Goal: Transaction & Acquisition: Obtain resource

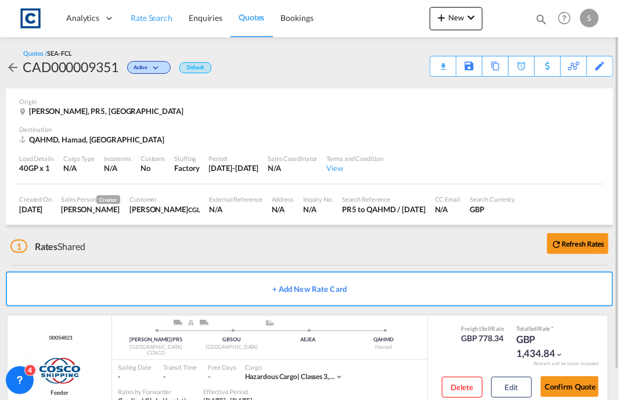
click at [169, 20] on span "Rate Search" at bounding box center [152, 18] width 42 height 10
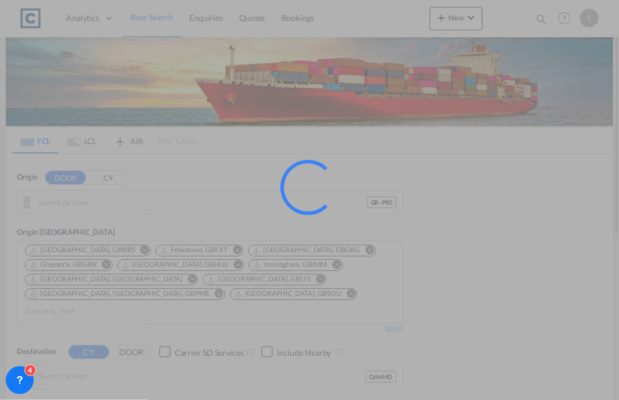
type input "GB-PR5, [GEOGRAPHIC_DATA]"
type input "Hamad, QAHMD"
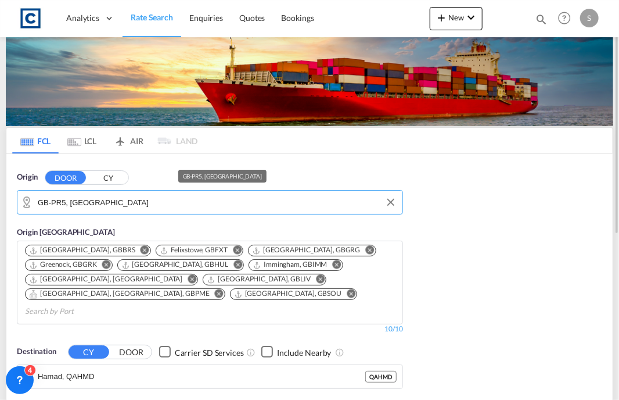
click at [131, 204] on input "GB-PR5, [GEOGRAPHIC_DATA]" at bounding box center [217, 202] width 359 height 17
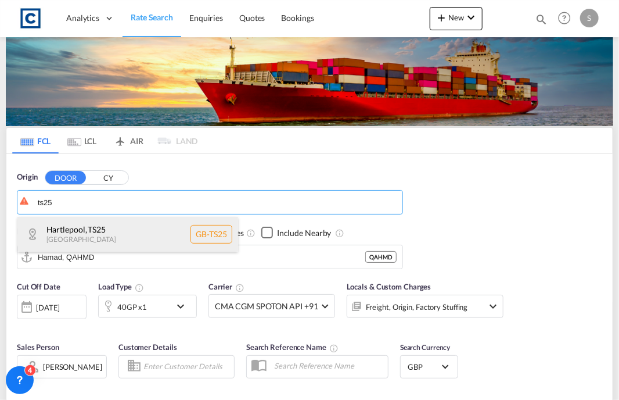
click at [83, 231] on div "Hartlepool , TS25 [GEOGRAPHIC_DATA] [GEOGRAPHIC_DATA]-TS25" at bounding box center [127, 234] width 221 height 35
type input "GB-TS25, Hartlepool"
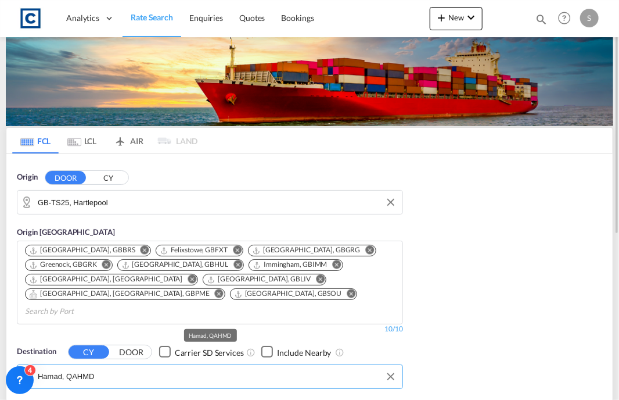
click at [99, 368] on input "Hamad, QAHMD" at bounding box center [217, 376] width 359 height 17
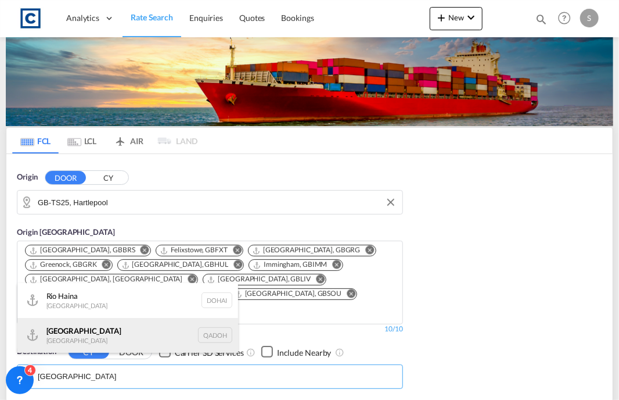
click at [95, 329] on div "Doha [GEOGRAPHIC_DATA] [GEOGRAPHIC_DATA]" at bounding box center [127, 335] width 221 height 35
type input "[GEOGRAPHIC_DATA], QADOH"
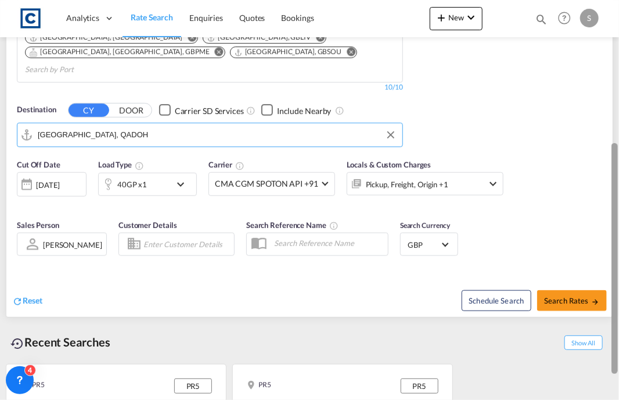
drag, startPoint x: 615, startPoint y: 116, endPoint x: 608, endPoint y: 260, distance: 143.7
click at [608, 260] on md-content "Analytics Dashboard Rate Search Enquiries Quotes Bookings New Quote Bookings" at bounding box center [309, 200] width 619 height 400
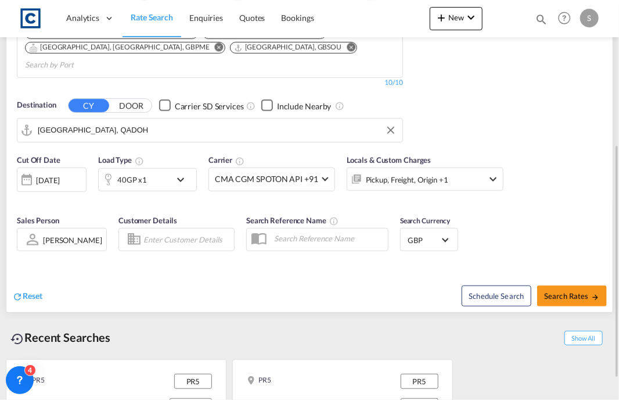
click at [170, 168] on div "40GP x1" at bounding box center [135, 179] width 72 height 23
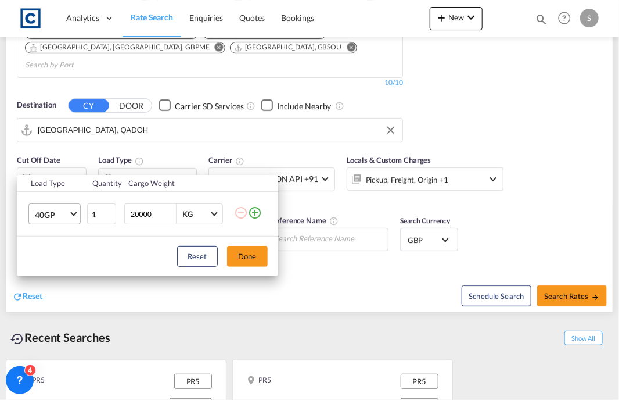
click at [39, 210] on span "40GP" at bounding box center [52, 215] width 34 height 12
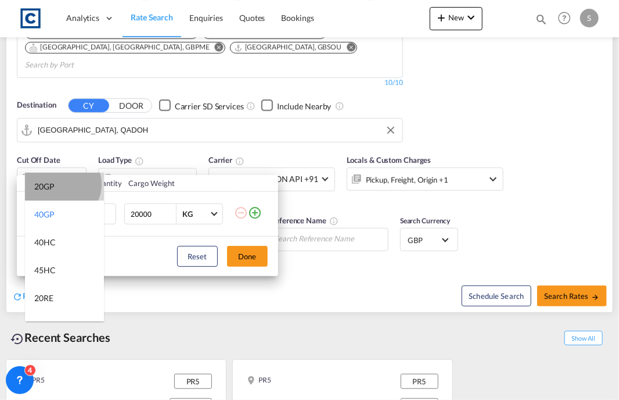
click at [62, 184] on md-option "20GP" at bounding box center [64, 187] width 79 height 28
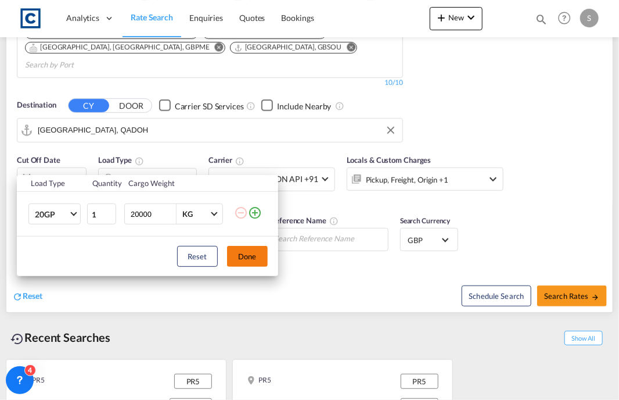
click at [264, 248] on button "Done" at bounding box center [247, 256] width 41 height 21
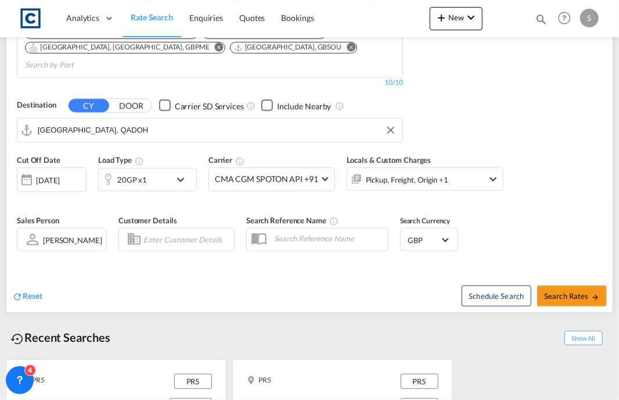
click at [264, 261] on div "Reset Schedule Search Search Rates" at bounding box center [309, 286] width 607 height 51
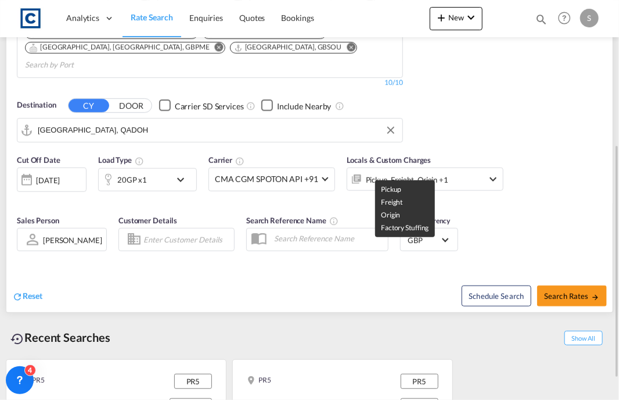
click at [427, 171] on div "Pickup, Freight, Origin +1" at bounding box center [407, 179] width 83 height 16
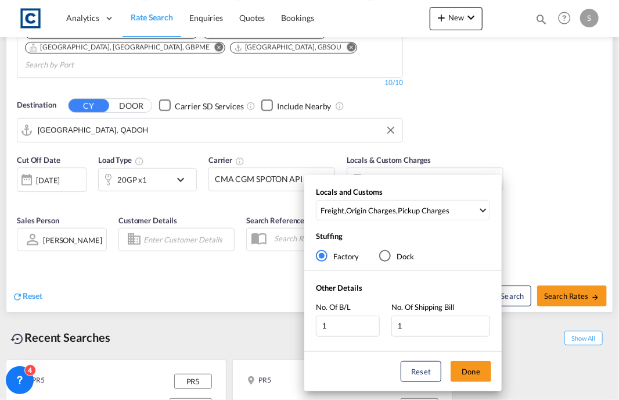
click at [551, 271] on div "Locals and Customs Freight , Origin Charges , Pickup Charges Clear All Select A…" at bounding box center [309, 200] width 619 height 400
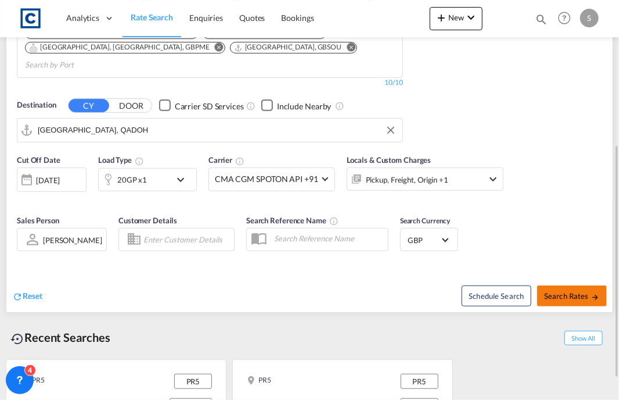
click at [568, 291] on span "Search Rates" at bounding box center [572, 295] width 56 height 9
type input "TS25 to QADOH / [DATE]"
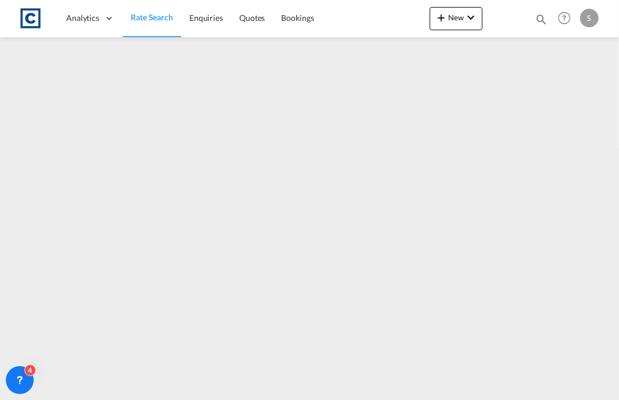
click at [157, 11] on link "Rate Search" at bounding box center [152, 18] width 59 height 38
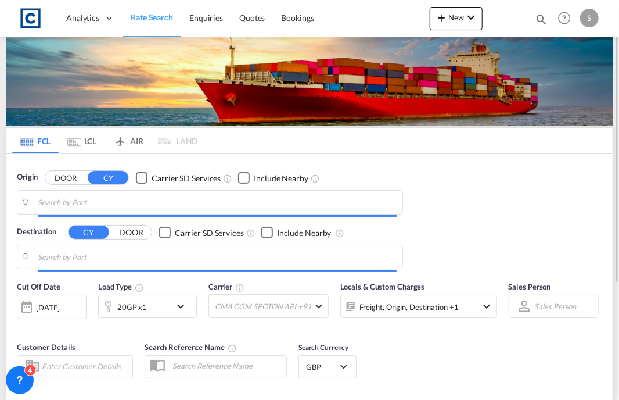
type input "GB-TS25, Hartlepool"
type input "Hamad, QAHMD"
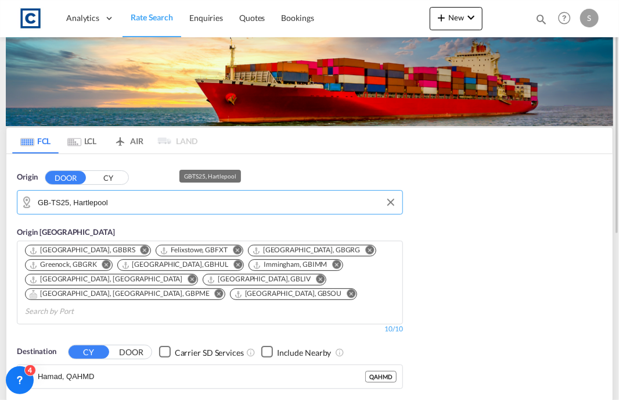
click at [132, 207] on input "GB-TS25, Hartlepool" at bounding box center [217, 202] width 359 height 17
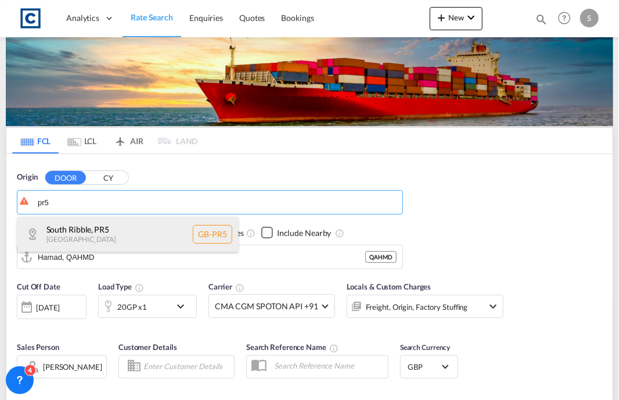
click at [112, 230] on div "[GEOGRAPHIC_DATA] , PR5 [GEOGRAPHIC_DATA] [GEOGRAPHIC_DATA]-PR5" at bounding box center [127, 234] width 221 height 35
type input "GB-PR5, [GEOGRAPHIC_DATA]"
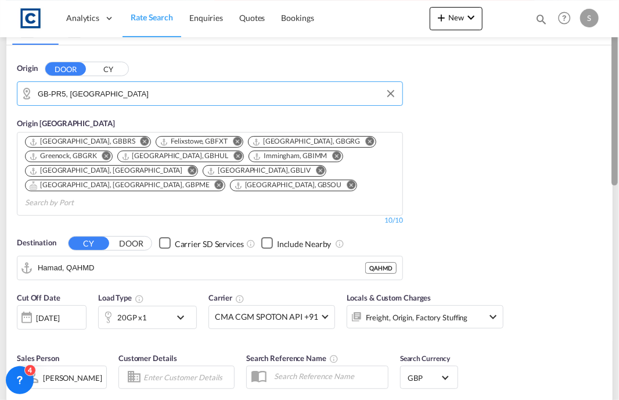
drag, startPoint x: 616, startPoint y: 116, endPoint x: 621, endPoint y: 184, distance: 67.6
click at [619, 184] on html "Analytics Dashboard Rate Search Enquiries Quotes Bookings Analytics" at bounding box center [309, 200] width 619 height 400
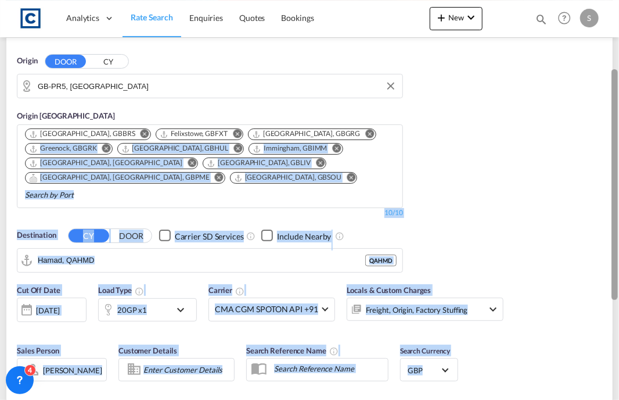
drag, startPoint x: 615, startPoint y: 190, endPoint x: 617, endPoint y: 230, distance: 39.6
click at [617, 230] on md-content "Analytics Dashboard Rate Search Enquiries Quotes Bookings New Quote Bookings" at bounding box center [309, 200] width 619 height 400
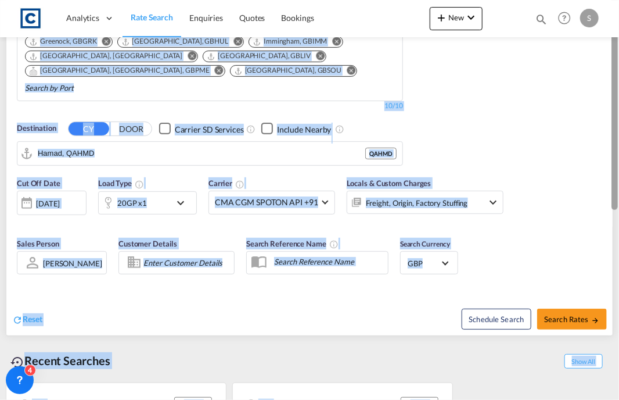
drag, startPoint x: 617, startPoint y: 230, endPoint x: 612, endPoint y: 310, distance: 80.3
click at [612, 210] on div at bounding box center [615, 94] width 6 height 231
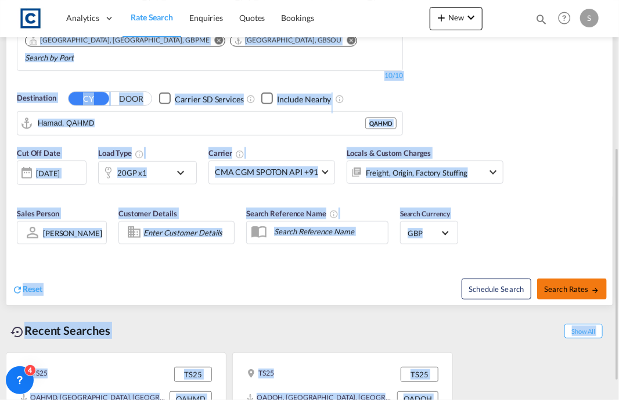
click at [572, 278] on button "Search Rates" at bounding box center [573, 288] width 70 height 21
type input "PR5 to QAHMD / [DATE]"
